Goal: Feedback & Contribution: Leave review/rating

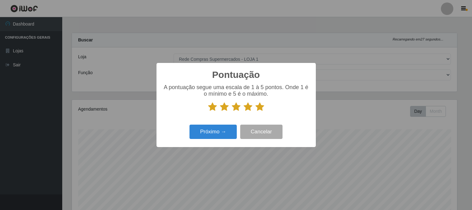
select select "158"
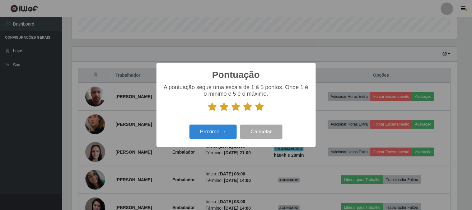
scroll to position [129, 385]
click at [215, 136] on button "Próximo →" at bounding box center [212, 131] width 47 height 15
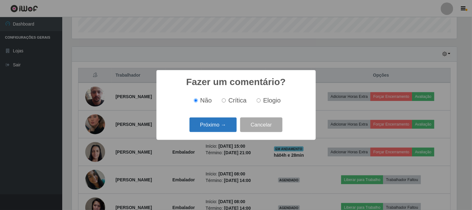
click at [233, 124] on button "Próximo →" at bounding box center [212, 124] width 47 height 15
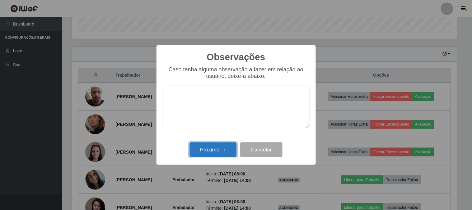
click at [224, 150] on button "Próximo →" at bounding box center [212, 149] width 47 height 15
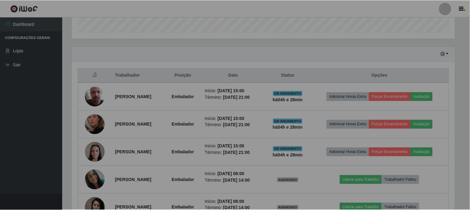
scroll to position [129, 389]
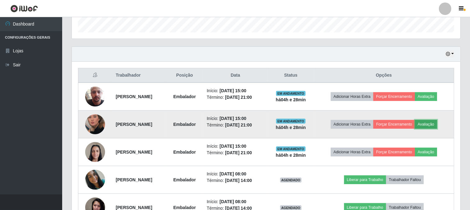
click at [432, 125] on button "Avaliação" at bounding box center [426, 124] width 22 height 9
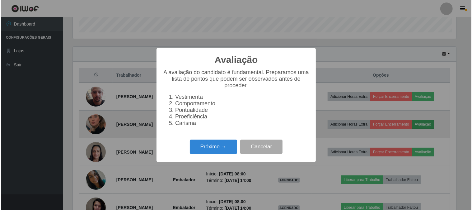
scroll to position [129, 385]
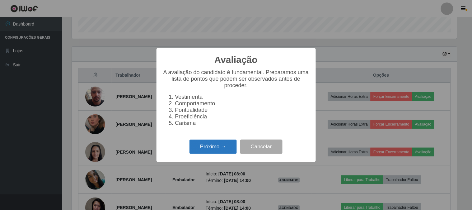
click at [218, 145] on button "Próximo →" at bounding box center [212, 146] width 47 height 15
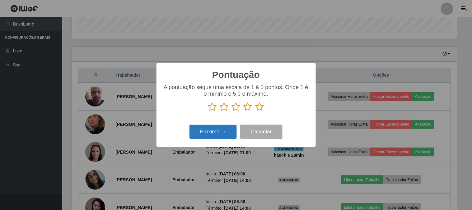
scroll to position [311006, 310750]
click at [260, 106] on icon at bounding box center [259, 106] width 9 height 9
click at [255, 111] on input "radio" at bounding box center [255, 111] width 0 height 0
click at [225, 129] on button "Próximo →" at bounding box center [212, 131] width 47 height 15
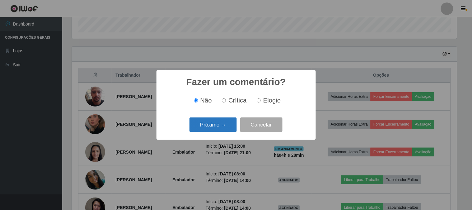
click at [226, 127] on button "Próximo →" at bounding box center [212, 124] width 47 height 15
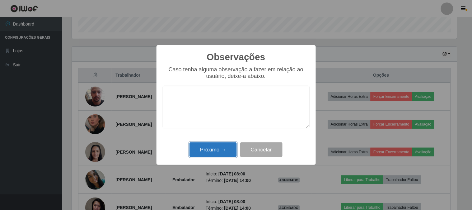
click at [227, 150] on button "Próximo →" at bounding box center [212, 149] width 47 height 15
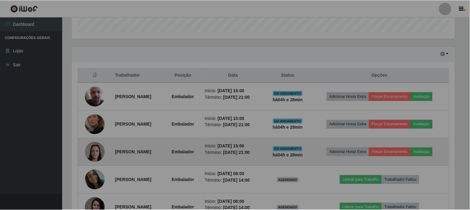
scroll to position [129, 389]
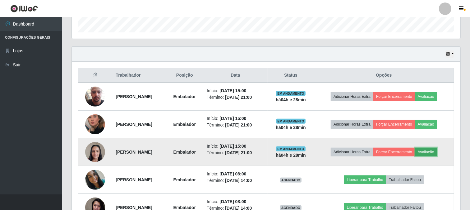
click at [437, 151] on button "Avaliação" at bounding box center [426, 151] width 22 height 9
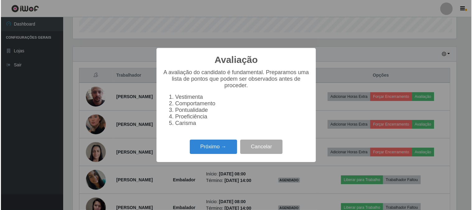
scroll to position [129, 385]
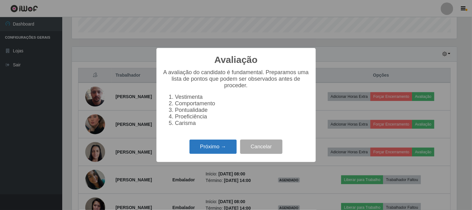
click at [209, 145] on button "Próximo →" at bounding box center [212, 146] width 47 height 15
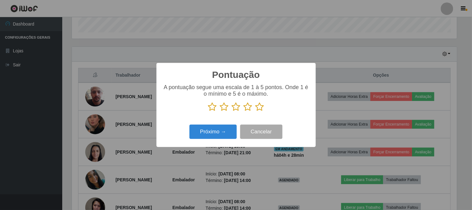
click at [259, 107] on icon at bounding box center [259, 106] width 9 height 9
click at [255, 111] on input "radio" at bounding box center [255, 111] width 0 height 0
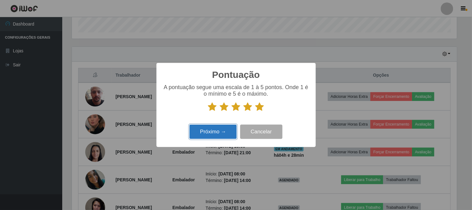
click at [222, 130] on button "Próximo →" at bounding box center [212, 131] width 47 height 15
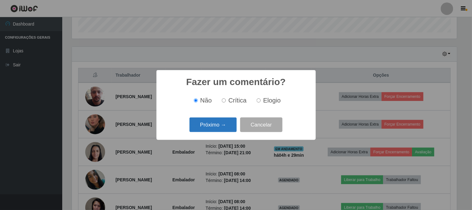
click at [222, 127] on button "Próximo →" at bounding box center [212, 124] width 47 height 15
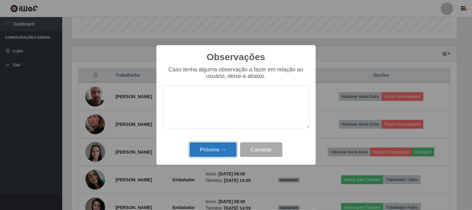
click at [222, 146] on button "Próximo →" at bounding box center [212, 149] width 47 height 15
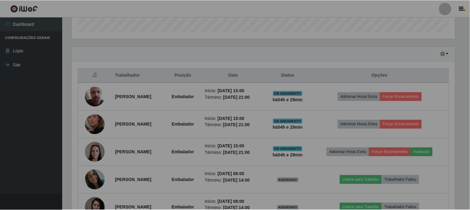
scroll to position [129, 389]
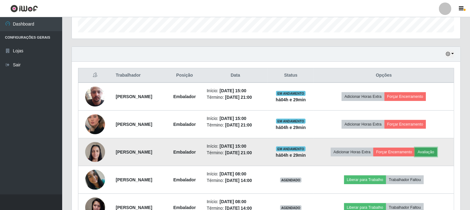
click at [435, 153] on button "Avaliação" at bounding box center [426, 151] width 22 height 9
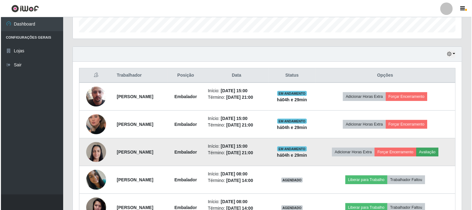
scroll to position [129, 385]
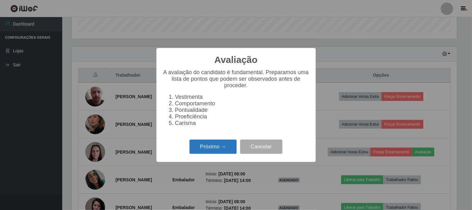
click at [229, 145] on button "Próximo →" at bounding box center [212, 146] width 47 height 15
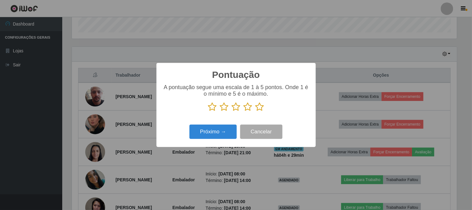
click at [259, 107] on icon at bounding box center [259, 106] width 9 height 9
click at [255, 111] on input "radio" at bounding box center [255, 111] width 0 height 0
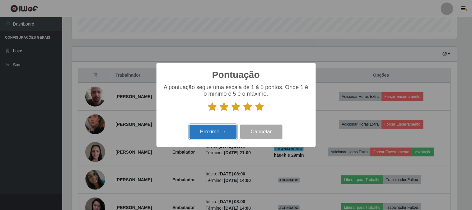
click at [221, 129] on button "Próximo →" at bounding box center [212, 131] width 47 height 15
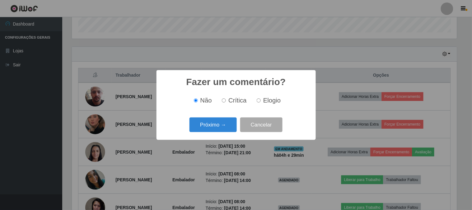
click at [221, 129] on button "Próximo →" at bounding box center [212, 124] width 47 height 15
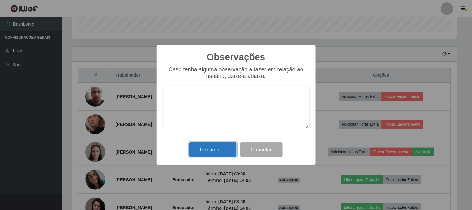
click at [226, 153] on button "Próximo →" at bounding box center [212, 149] width 47 height 15
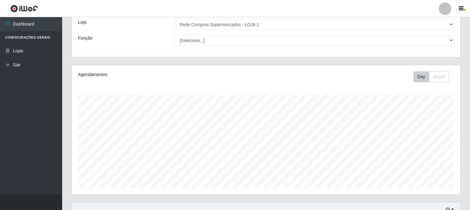
scroll to position [104, 0]
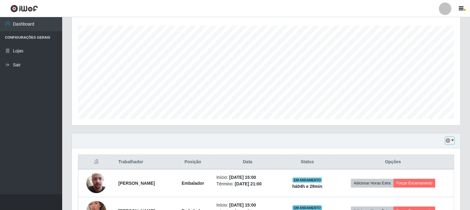
click at [454, 142] on button "button" at bounding box center [450, 140] width 9 height 7
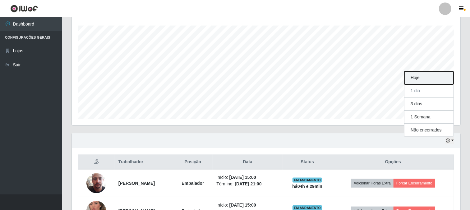
click at [417, 78] on button "Hoje" at bounding box center [429, 77] width 49 height 13
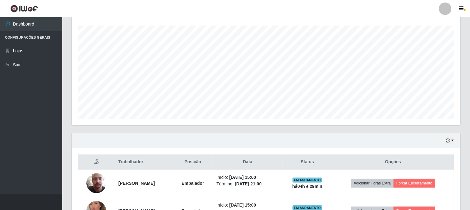
scroll to position [176, 0]
